Goal: Task Accomplishment & Management: Use online tool/utility

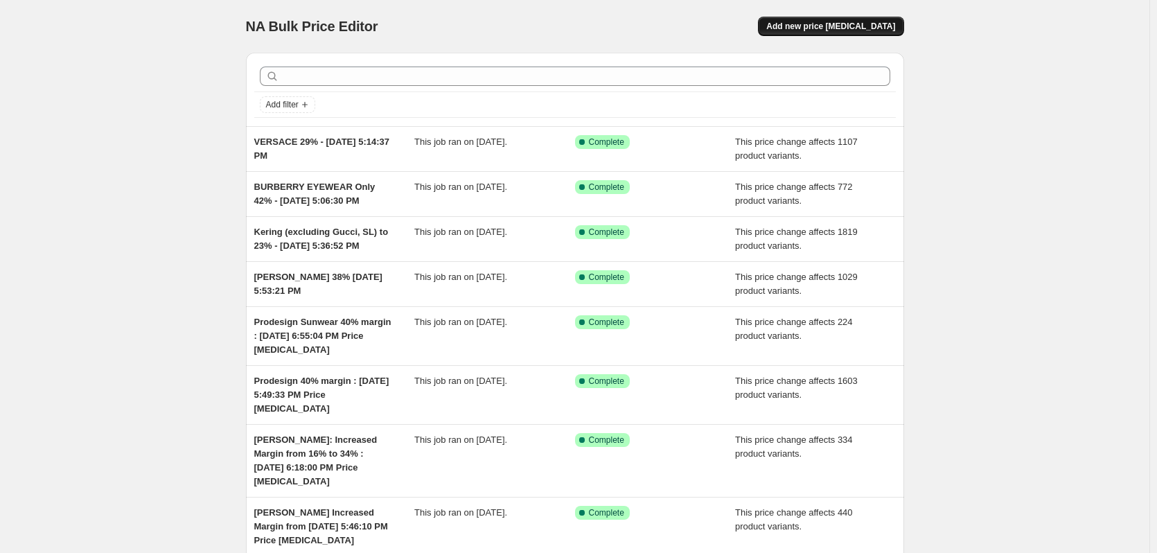
click at [845, 34] on button "Add new price [MEDICAL_DATA]" at bounding box center [831, 26] width 146 height 19
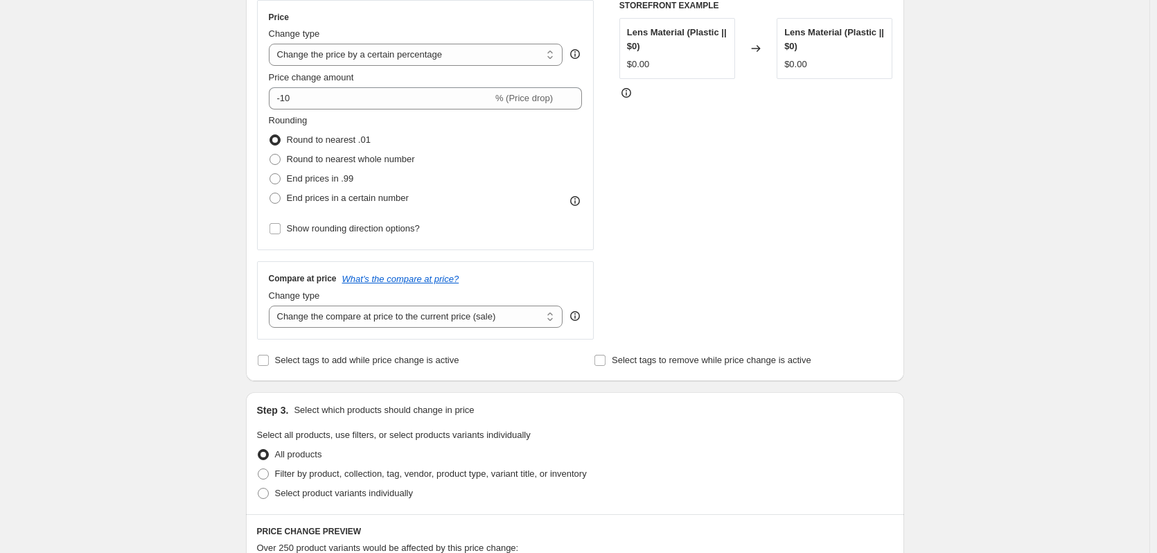
scroll to position [139, 0]
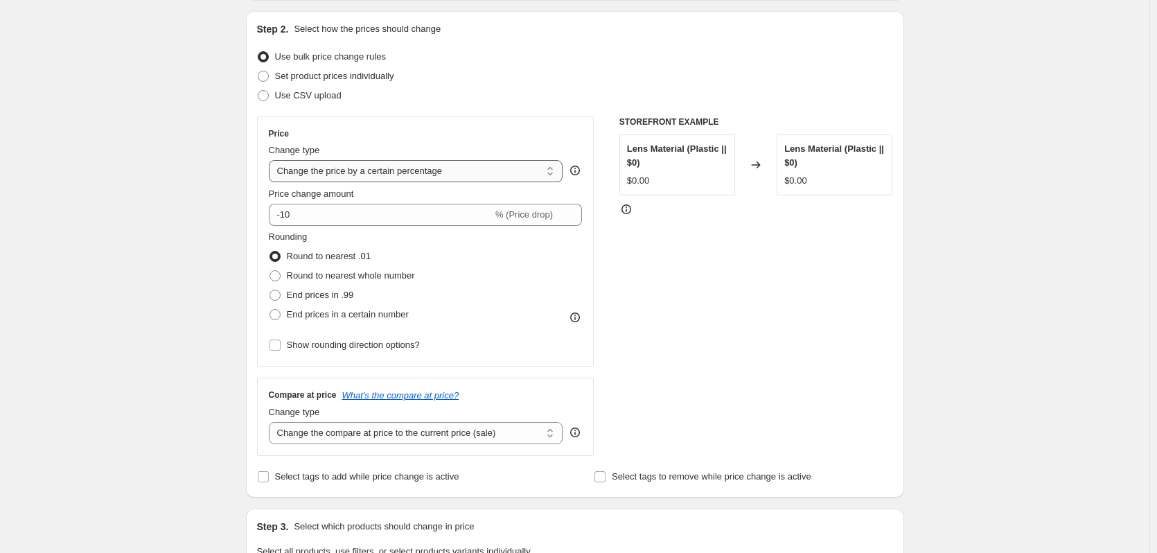
click at [397, 175] on select "Change the price to a certain amount Change the price by a certain amount Chang…" at bounding box center [416, 171] width 294 height 22
select select "ecap"
click at [272, 160] on select "Change the price to a certain amount Change the price by a certain amount Chang…" at bounding box center [416, 171] width 294 height 22
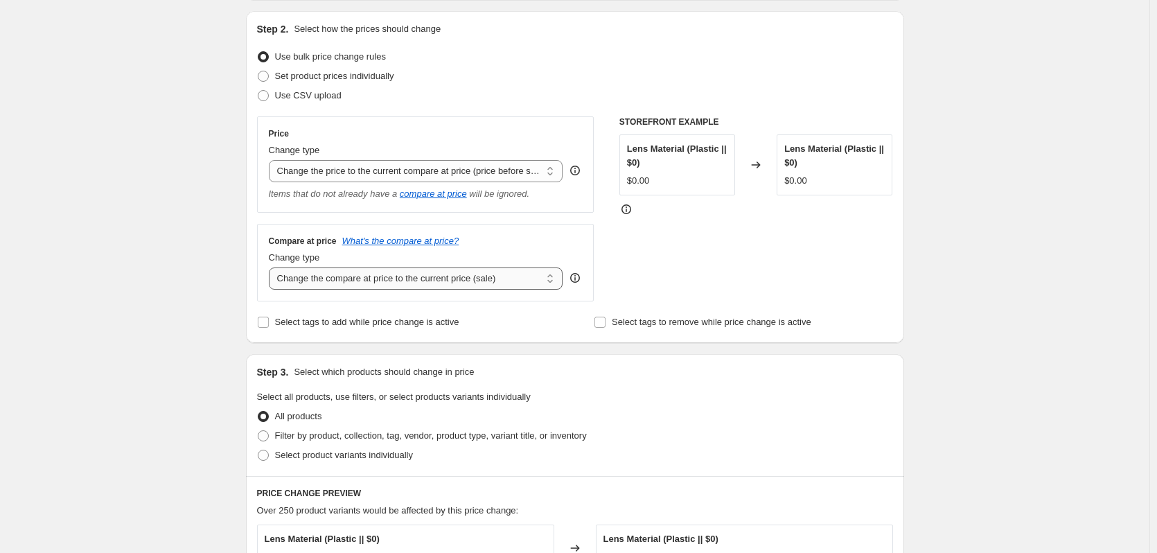
click at [421, 283] on select "Change the compare at price to the current price (sale) Change the compare at p…" at bounding box center [416, 278] width 294 height 22
click at [409, 275] on select "Change the compare at price to the current price (sale) Change the compare at p…" at bounding box center [416, 278] width 294 height 22
select select "no_change"
click at [272, 268] on select "Change the compare at price to the current price (sale) Change the compare at p…" at bounding box center [416, 278] width 294 height 22
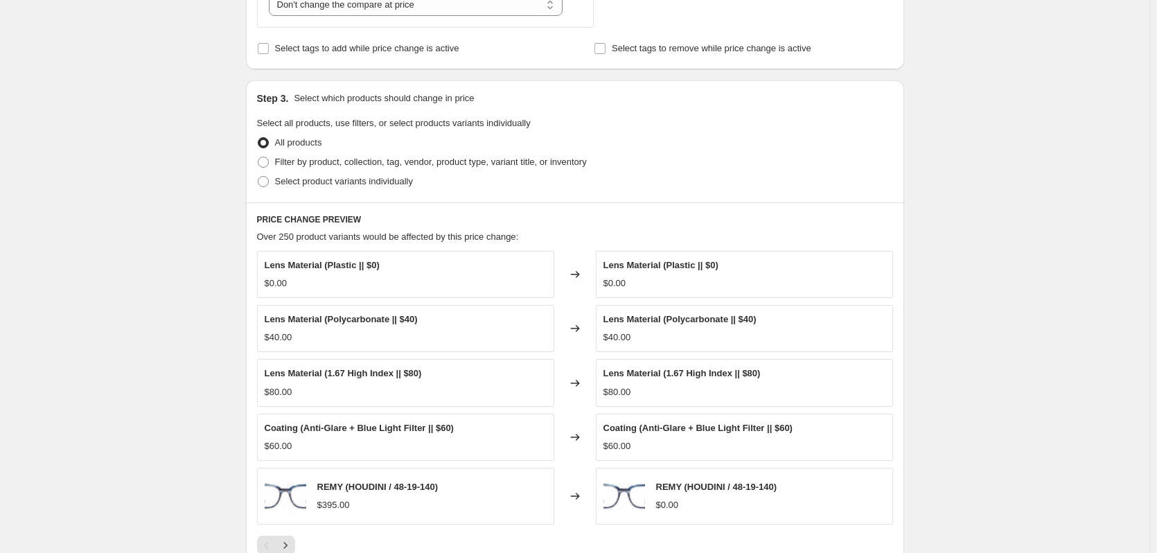
scroll to position [416, 0]
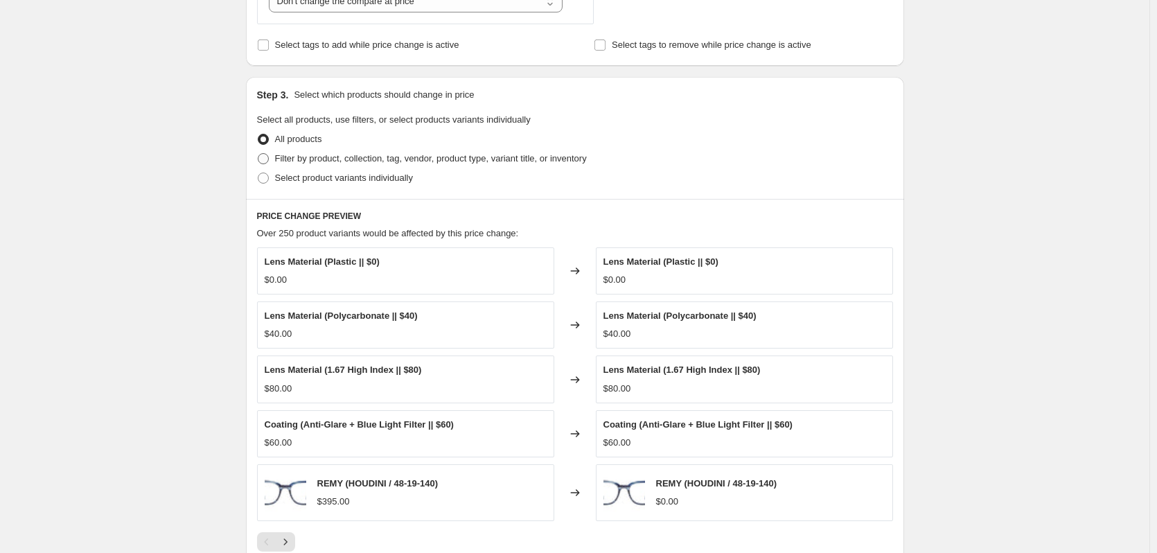
click at [310, 159] on span "Filter by product, collection, tag, vendor, product type, variant title, or inv…" at bounding box center [431, 158] width 312 height 10
click at [258, 154] on input "Filter by product, collection, tag, vendor, product type, variant title, or inv…" at bounding box center [258, 153] width 1 height 1
radio input "true"
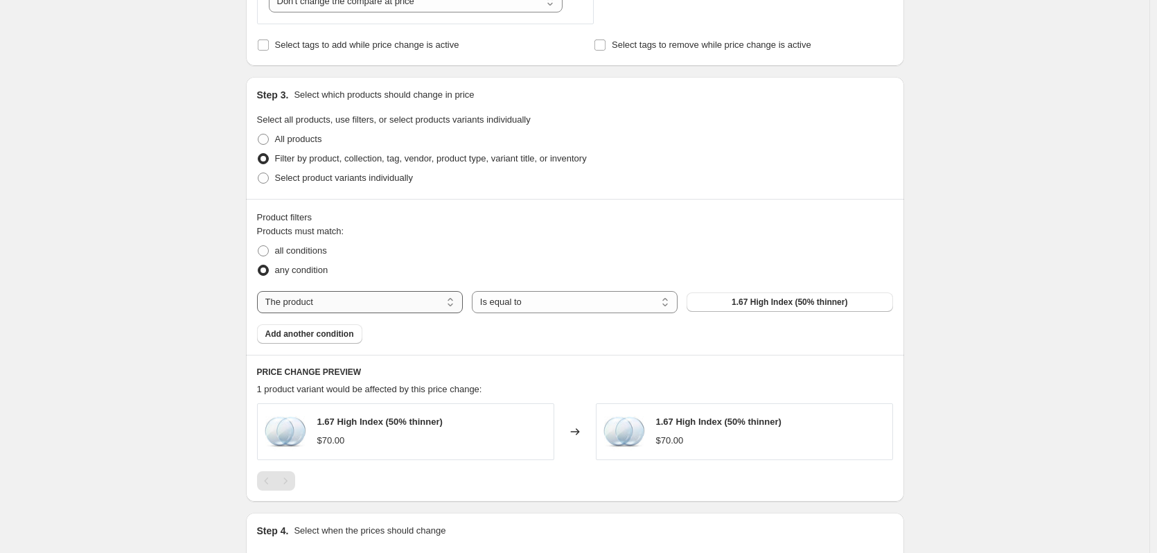
click at [371, 308] on select "The product The product's collection The product's tag The product's vendor The…" at bounding box center [360, 302] width 206 height 22
select select "collection"
click at [713, 301] on button "BUY LENSES" at bounding box center [790, 301] width 206 height 19
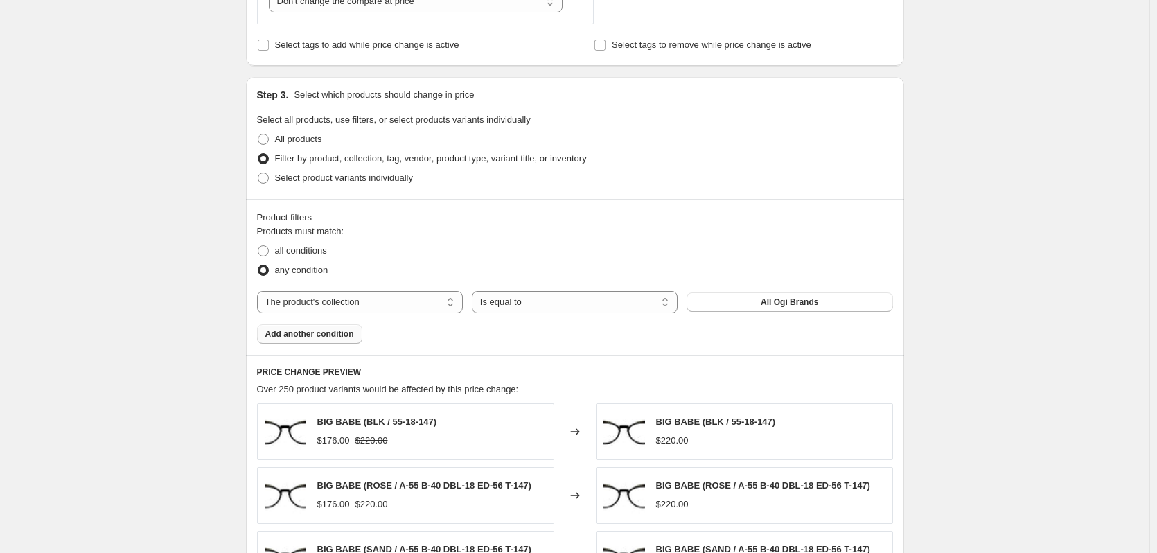
click at [322, 339] on span "Add another condition" at bounding box center [309, 333] width 89 height 11
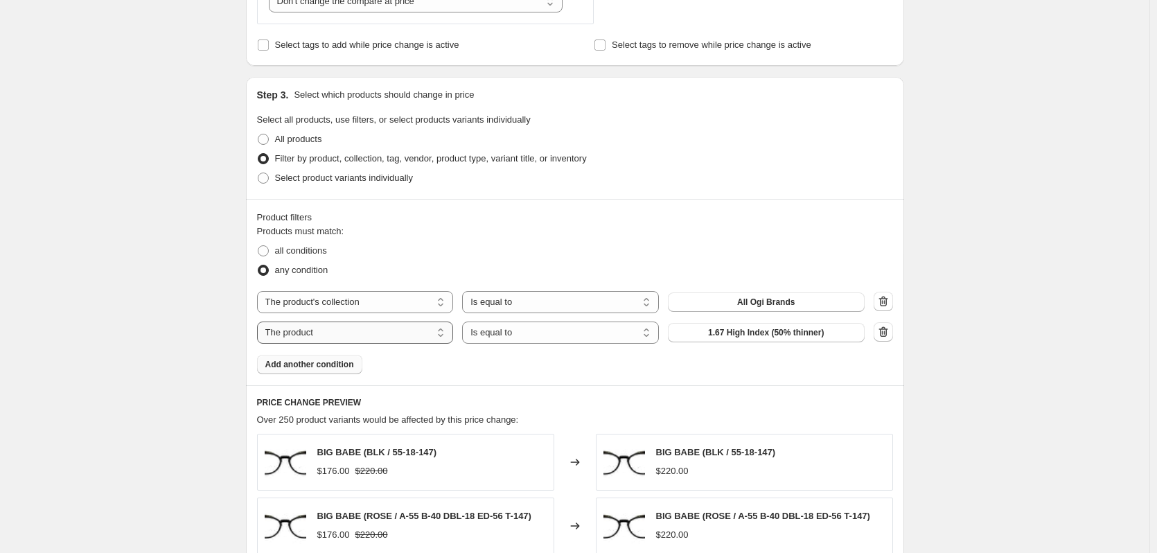
click at [413, 337] on select "The product The product's collection The product's tag The product's vendor The…" at bounding box center [355, 332] width 197 height 22
select select "collection"
click at [728, 340] on button "All Ogi Brands" at bounding box center [766, 332] width 197 height 19
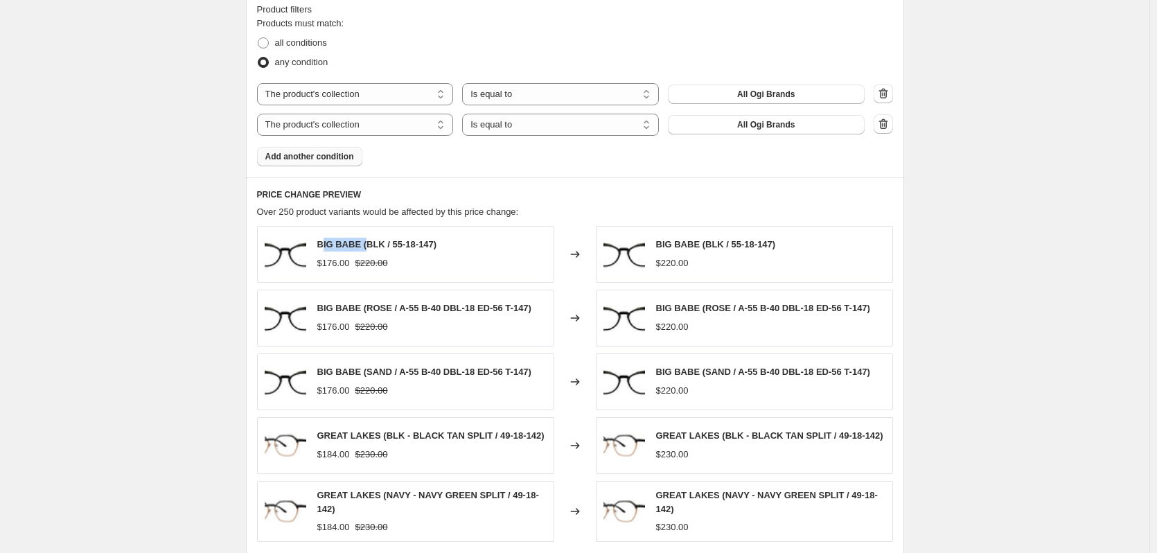
drag, startPoint x: 324, startPoint y: 244, endPoint x: 369, endPoint y: 246, distance: 45.1
click at [369, 246] on span "BIG BABE (BLK / 55-18-147)" at bounding box center [377, 244] width 120 height 10
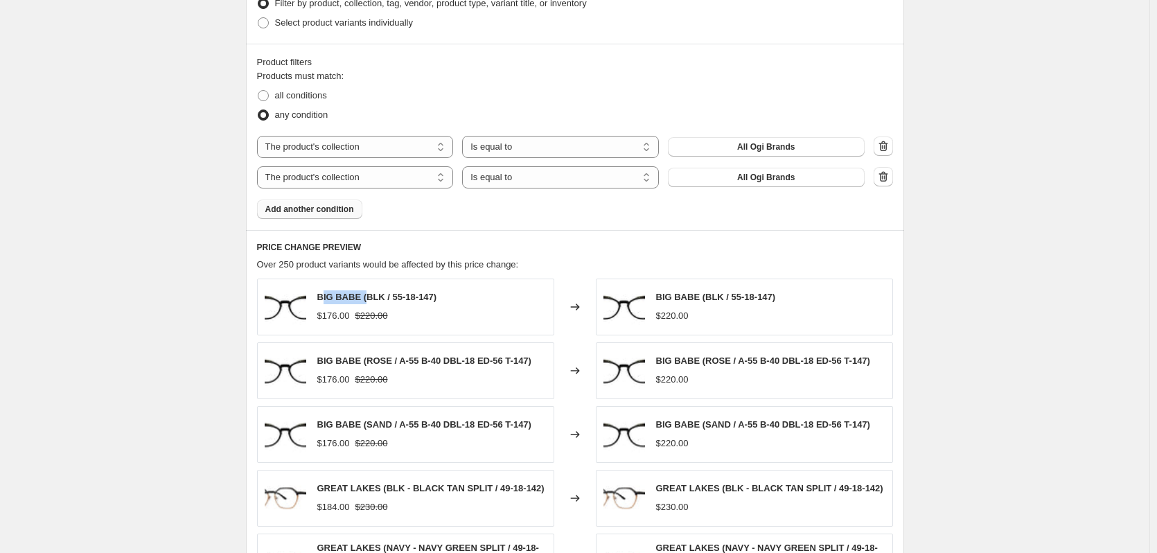
scroll to position [693, 0]
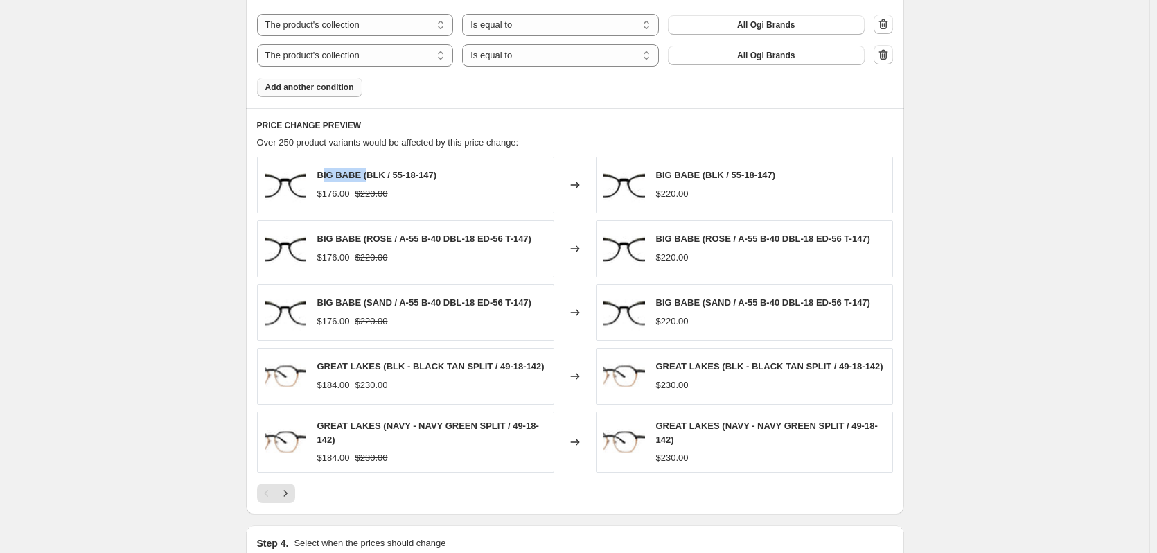
click at [344, 176] on span "BIG BABE (BLK / 55-18-147)" at bounding box center [377, 175] width 120 height 10
click at [347, 176] on span "BIG BABE (BLK / 55-18-147)" at bounding box center [377, 175] width 120 height 10
drag, startPoint x: 362, startPoint y: 175, endPoint x: 319, endPoint y: 174, distance: 43.0
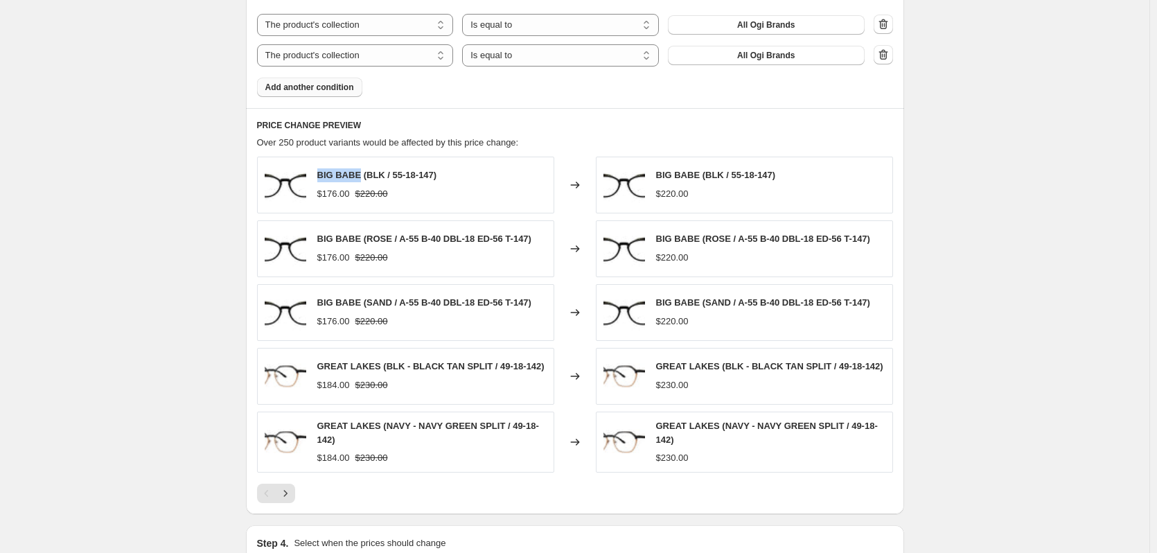
click at [319, 174] on div "BIG BABE (BLK / 55-18-147) $176.00 $220.00" at bounding box center [405, 185] width 297 height 57
copy span "BIG BABE"
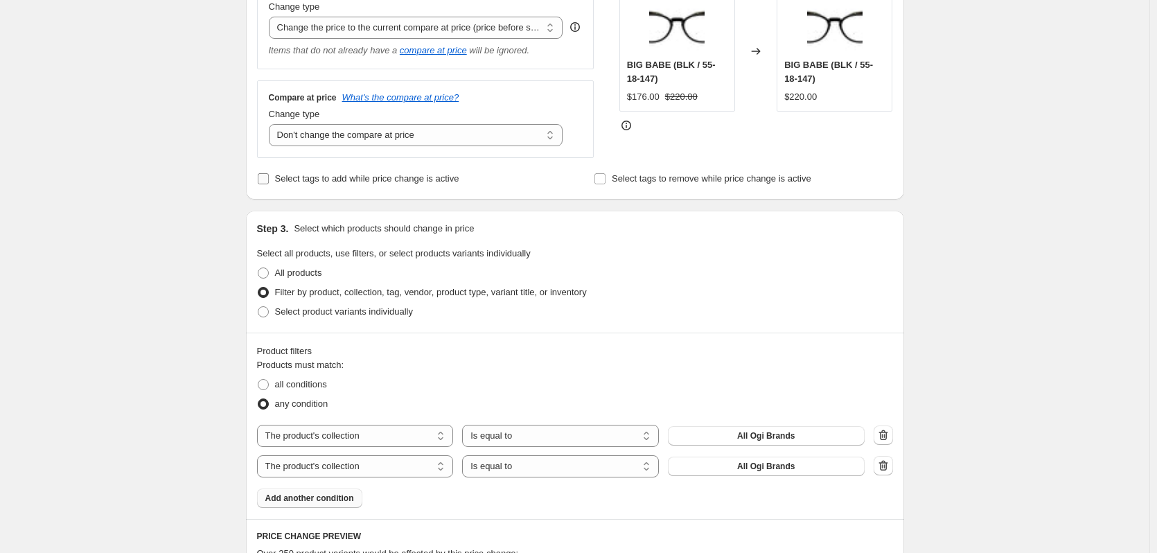
scroll to position [208, 0]
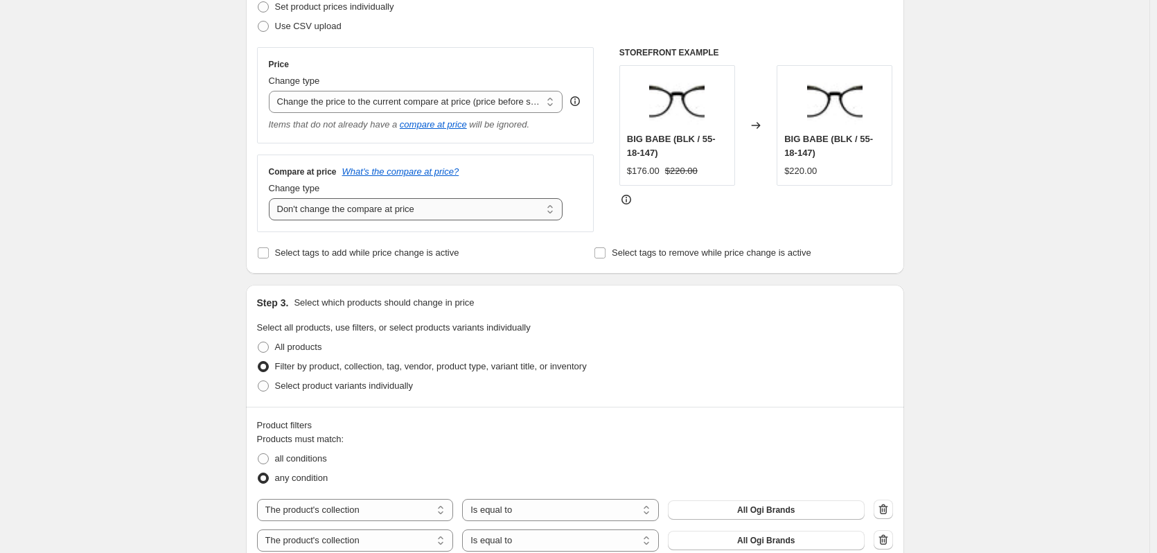
click at [338, 213] on select "Change the compare at price to the current price (sale) Change the compare at p…" at bounding box center [416, 209] width 294 height 22
click at [145, 279] on div "Create new price [MEDICAL_DATA]. This page is ready Create new price [MEDICAL_D…" at bounding box center [574, 503] width 1149 height 1422
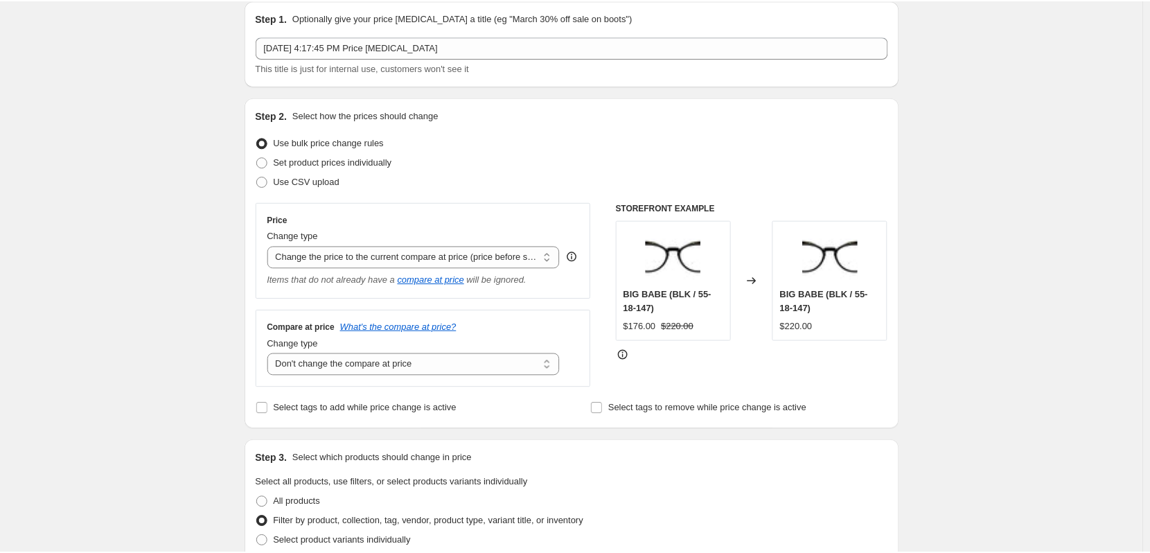
scroll to position [0, 0]
